Goal: Information Seeking & Learning: Learn about a topic

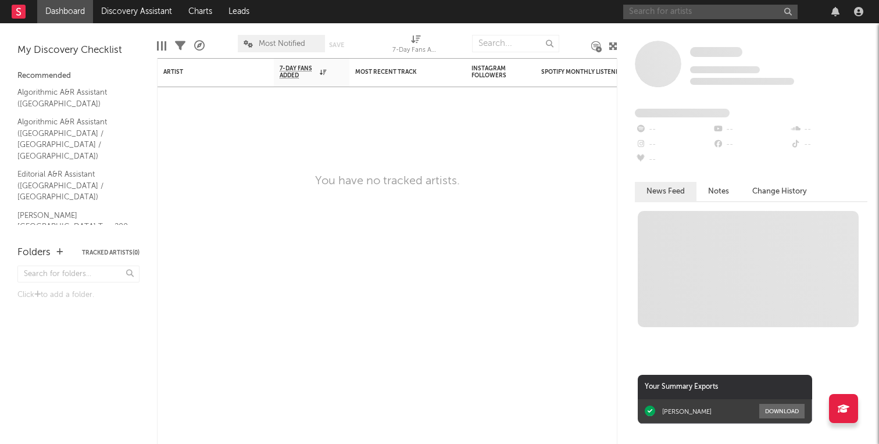
click at [668, 15] on input "text" at bounding box center [710, 12] width 174 height 15
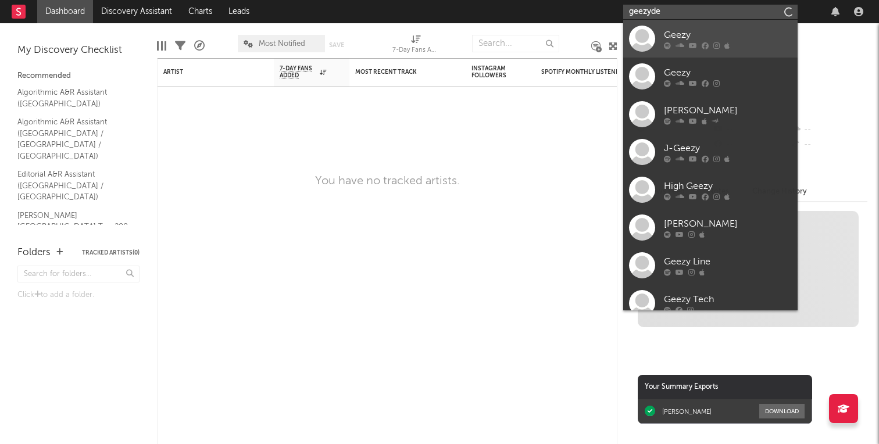
type input "geezydee"
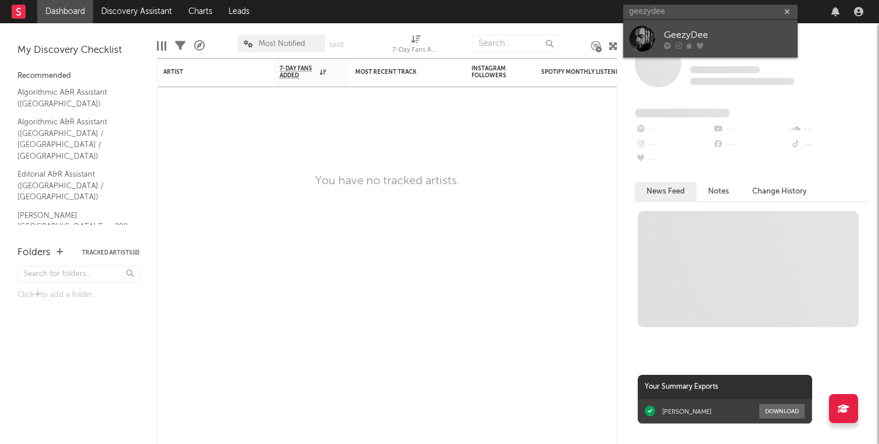
click at [690, 25] on link "GeezyDee" at bounding box center [710, 39] width 174 height 38
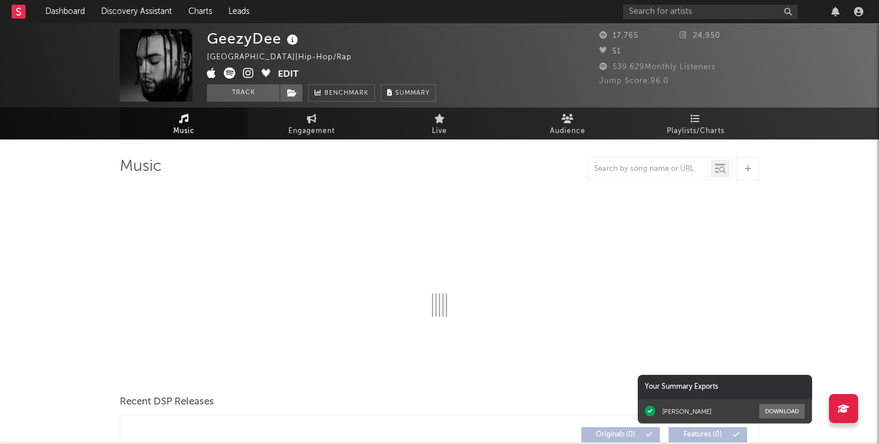
select select "1w"
